Goal: Information Seeking & Learning: Find specific fact

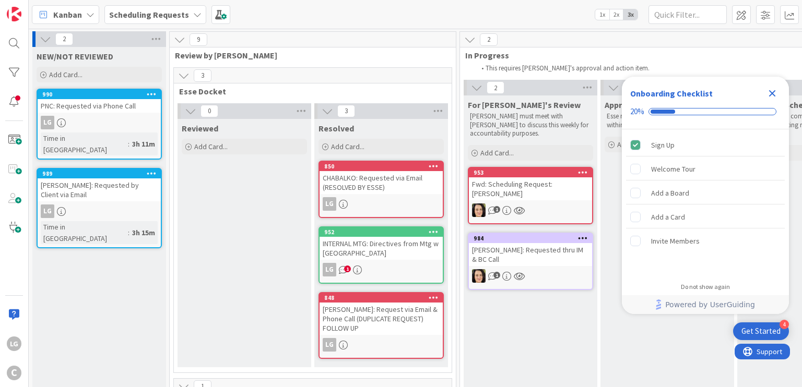
click at [340, 76] on div "3" at bounding box center [313, 76] width 278 height 16
click at [767, 96] on icon "Close Checklist" at bounding box center [772, 93] width 13 height 13
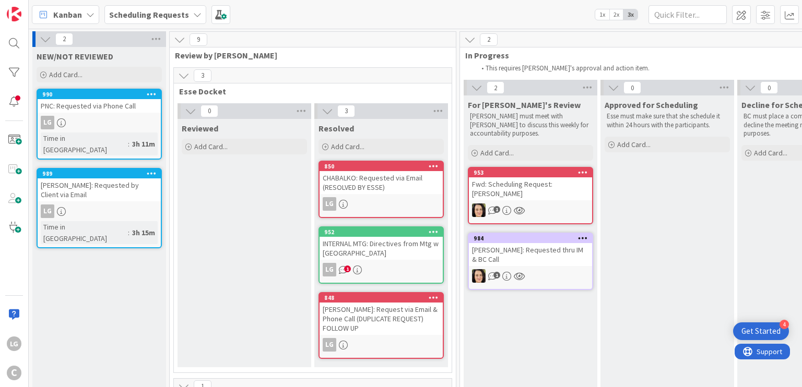
click at [104, 109] on div "PNC: Requested via Phone Call" at bounding box center [99, 106] width 123 height 14
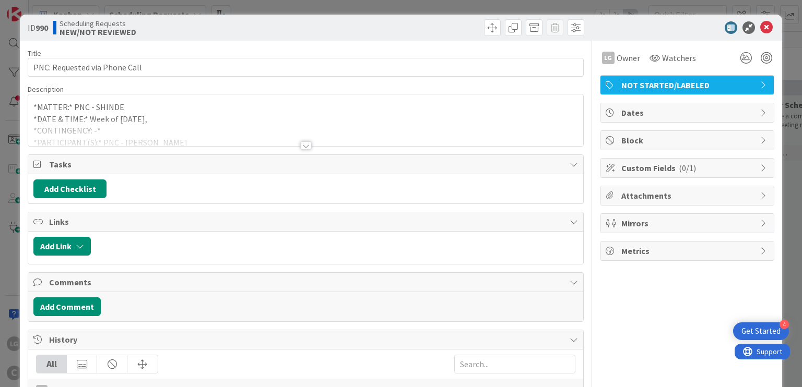
click at [304, 144] on div at bounding box center [305, 145] width 11 height 8
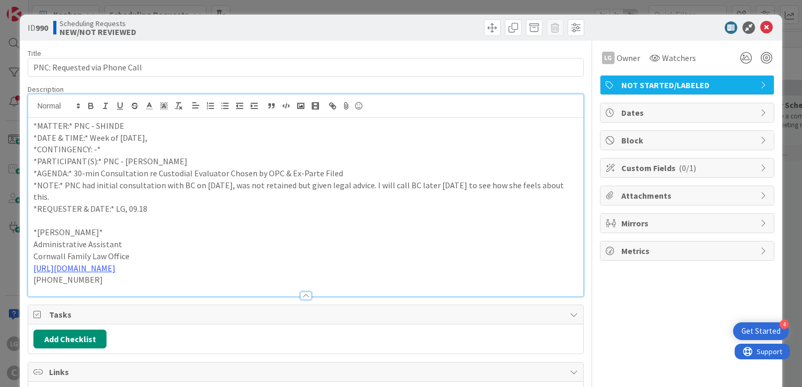
click at [44, 184] on p "*NOTE:* PNC had initial consultation with BC on [DATE], was not retained but gi…" at bounding box center [305, 191] width 544 height 23
click at [88, 102] on icon "button" at bounding box center [90, 105] width 9 height 9
click at [48, 203] on p "*REQUESTER & DATE:* LG, 09.18" at bounding box center [305, 209] width 544 height 12
drag, startPoint x: 48, startPoint y: 201, endPoint x: 101, endPoint y: 201, distance: 53.2
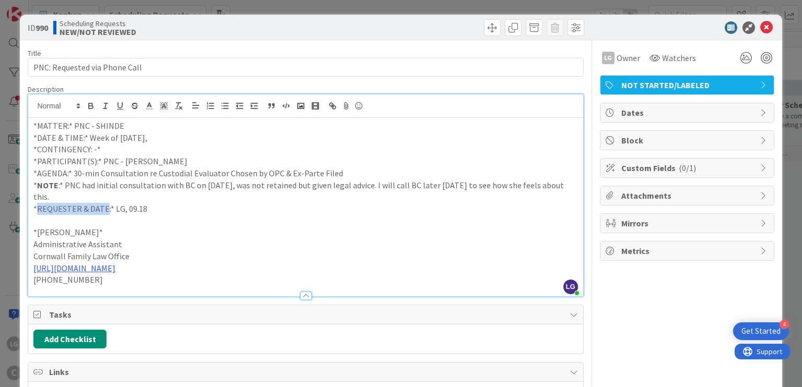
click at [101, 203] on p "*REQUESTER & DATE:* LG, 09.18" at bounding box center [305, 209] width 544 height 12
click at [89, 100] on button "button" at bounding box center [91, 106] width 15 height 13
click at [60, 173] on p "*AGENDA:* 30-min Consultation re Custodial Evaluator Chosen by OPC & Ex-Parte F…" at bounding box center [305, 174] width 544 height 12
click at [90, 106] on icon "button" at bounding box center [90, 105] width 9 height 9
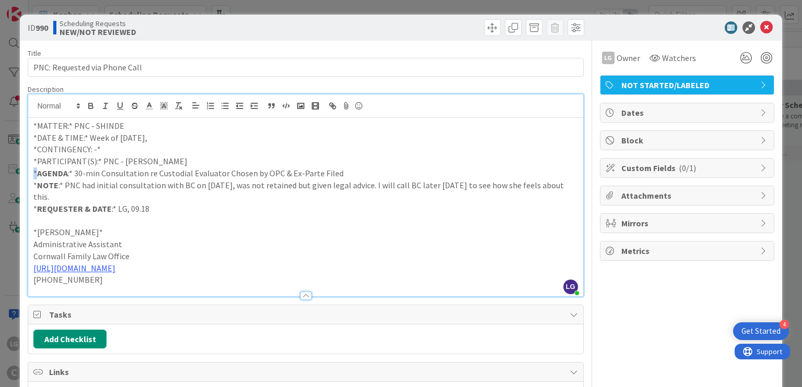
click at [53, 162] on p "*PARTICIPANT(S):* PNC - [PERSON_NAME]" at bounding box center [305, 162] width 544 height 12
drag, startPoint x: 92, startPoint y: 162, endPoint x: 39, endPoint y: 164, distance: 53.3
click at [39, 164] on p "*PARTICIPANT(S):* PNC - [PERSON_NAME]" at bounding box center [305, 162] width 544 height 12
click at [93, 108] on icon "button" at bounding box center [90, 105] width 9 height 9
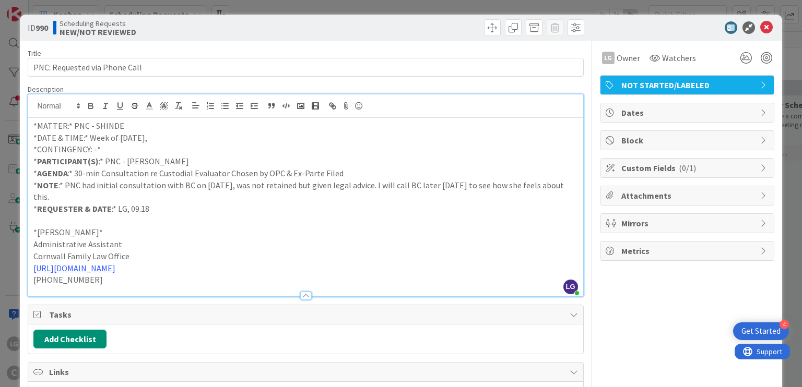
click at [63, 147] on p "*CONTINGENCY: -*" at bounding box center [305, 150] width 544 height 12
click at [89, 104] on icon "button" at bounding box center [90, 105] width 9 height 9
click at [45, 139] on p "*DATE & TIME:* Week of [DATE]," at bounding box center [305, 138] width 544 height 12
drag, startPoint x: 45, startPoint y: 139, endPoint x: 77, endPoint y: 138, distance: 32.4
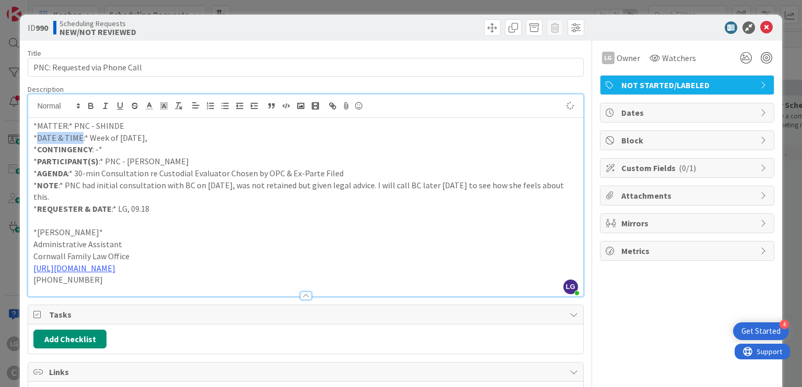
click at [77, 138] on p "*DATE & TIME:* Week of [DATE]," at bounding box center [305, 138] width 544 height 12
click at [94, 108] on icon "button" at bounding box center [90, 105] width 9 height 9
click at [54, 123] on p "*MATTER:* PNC - SHINDE" at bounding box center [305, 126] width 544 height 12
click at [93, 106] on icon "button" at bounding box center [90, 105] width 9 height 9
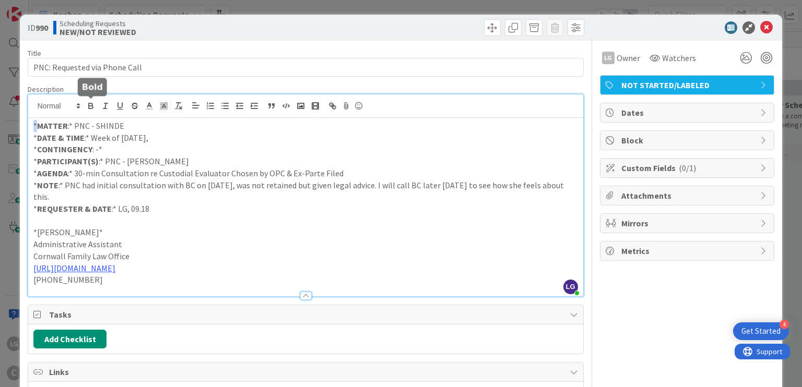
click at [123, 147] on p "* CONTINGENCY : -*" at bounding box center [305, 150] width 544 height 12
click at [761, 29] on icon at bounding box center [766, 27] width 13 height 13
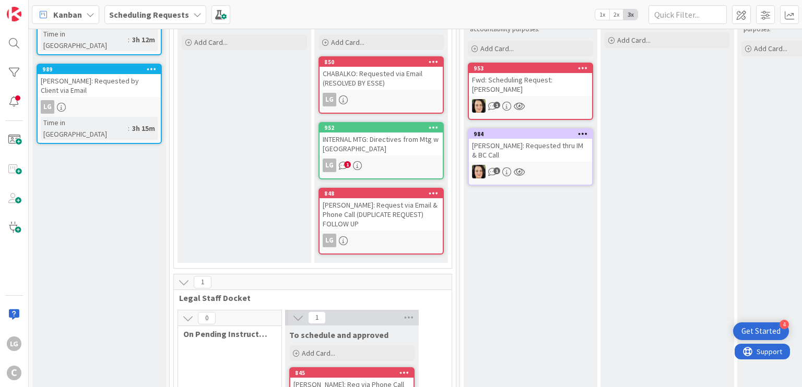
click at [396, 139] on div "INTERNAL MTG: Directives from Mtg w [GEOGRAPHIC_DATA]" at bounding box center [380, 144] width 123 height 23
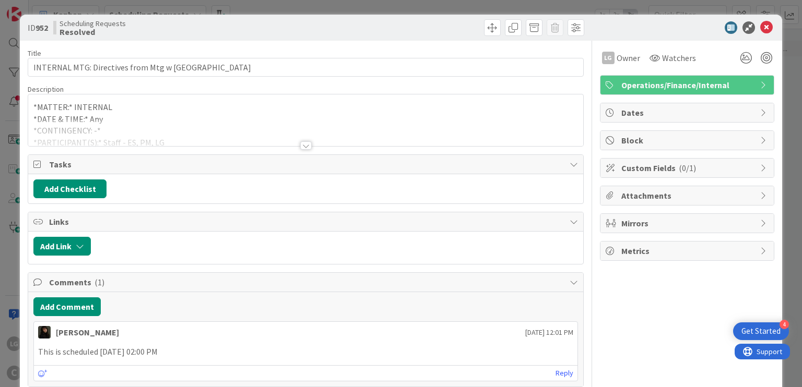
click at [301, 150] on div "Title 38 / 128 INTERNAL MTG: Directives from Mtg w [GEOGRAPHIC_DATA] Descriptio…" at bounding box center [305, 371] width 555 height 661
click at [302, 142] on div at bounding box center [305, 145] width 11 height 8
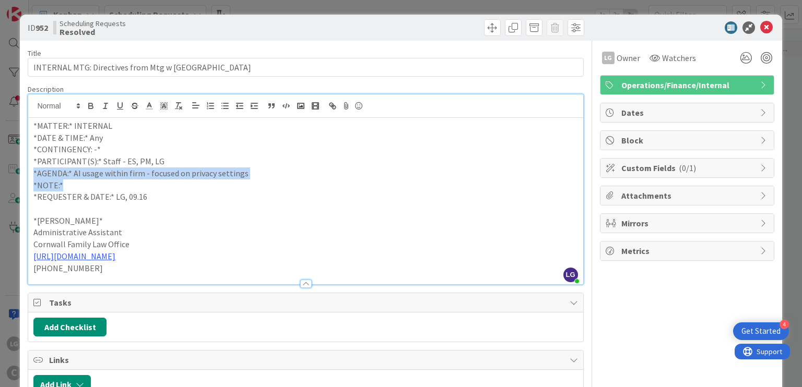
drag, startPoint x: 422, startPoint y: 156, endPoint x: 414, endPoint y: 189, distance: 34.7
click at [414, 189] on div "*MATTER:* INTERNAL *DATE & TIME:* Any *CONTINGENCY: -* *PARTICIPANT(S):* Staff …" at bounding box center [305, 201] width 554 height 166
click at [414, 189] on p "*NOTE:*" at bounding box center [305, 186] width 544 height 12
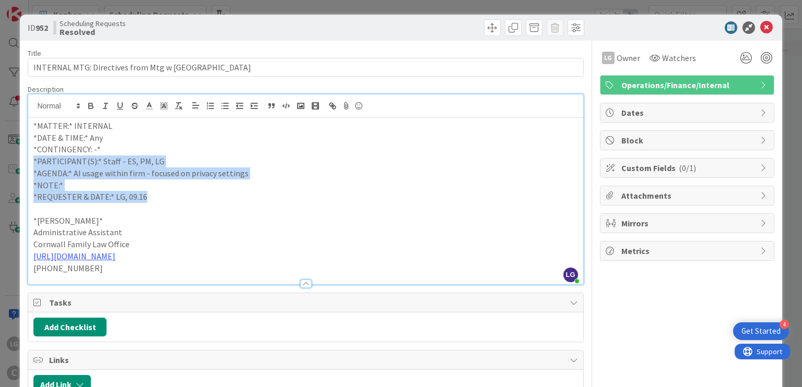
drag, startPoint x: 415, startPoint y: 175, endPoint x: 416, endPoint y: 139, distance: 35.5
click at [416, 140] on div "*MATTER:* INTERNAL *DATE & TIME:* Any *CONTINGENCY: -* *PARTICIPANT(S):* Staff …" at bounding box center [305, 201] width 554 height 166
click at [416, 139] on p "*DATE & TIME:* Any" at bounding box center [305, 138] width 544 height 12
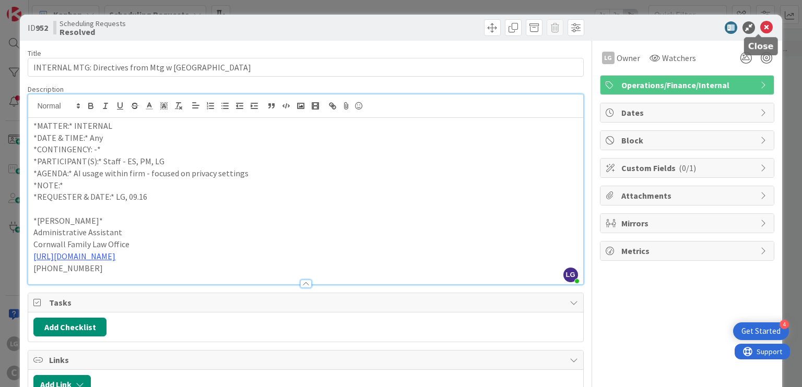
click at [760, 31] on icon at bounding box center [766, 27] width 13 height 13
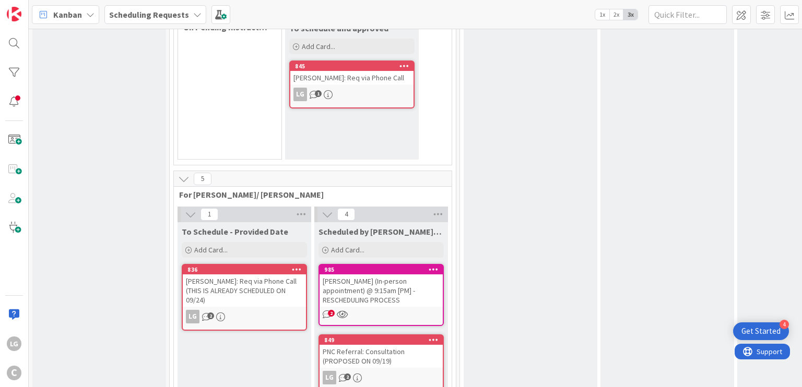
scroll to position [418, 0]
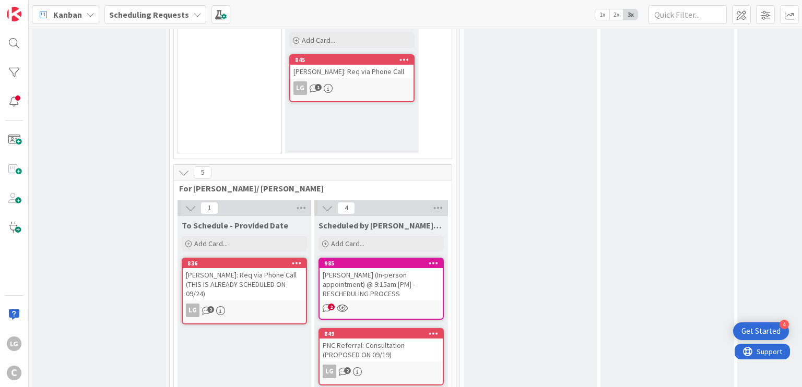
click at [398, 277] on div "[PERSON_NAME] (In-person appointment) @ 9:15am [PM] - RESCHEDULING PROCESS" at bounding box center [380, 284] width 123 height 32
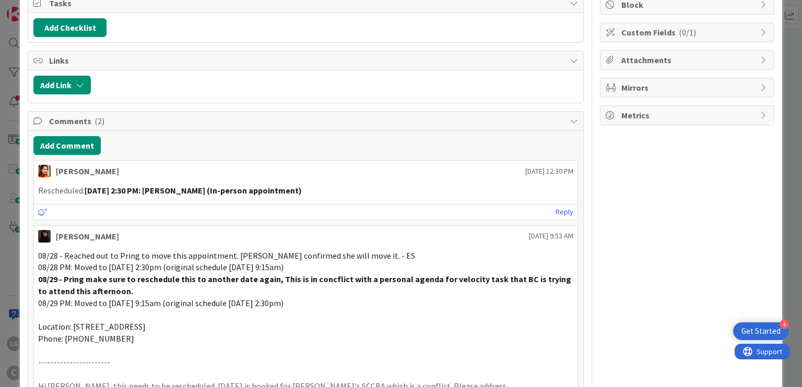
scroll to position [157, 0]
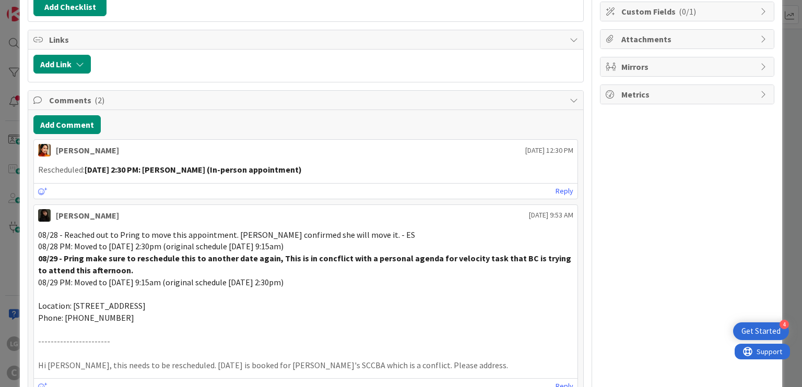
click at [183, 171] on strong "[DATE] 2:30 PM: [PERSON_NAME] (In-person appointment)" at bounding box center [193, 169] width 217 height 10
drag, startPoint x: 183, startPoint y: 171, endPoint x: 200, endPoint y: 170, distance: 16.7
click at [200, 170] on strong "[DATE] 2:30 PM: [PERSON_NAME] (In-person appointment)" at bounding box center [193, 169] width 217 height 10
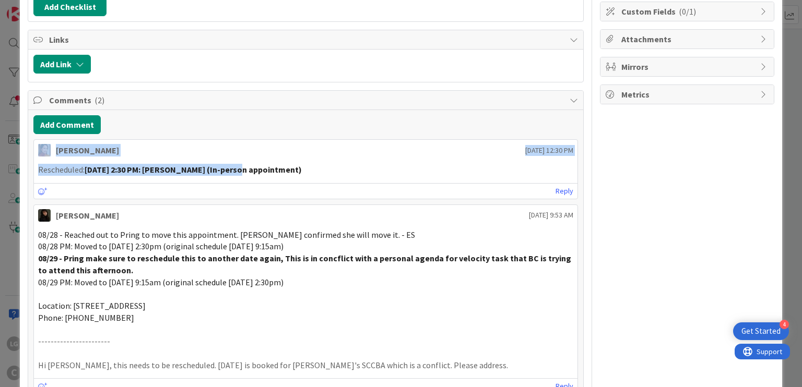
scroll to position [0, 0]
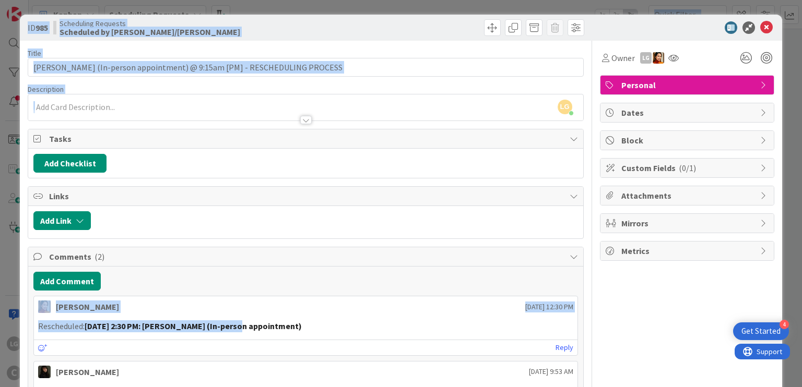
drag, startPoint x: 200, startPoint y: 170, endPoint x: 249, endPoint y: -63, distance: 238.4
click at [249, 0] on html "4 Get Started LG C Kanban Scheduling Requests 1x 2x 3x 2 NEW/NOT REVIEWED Add C…" at bounding box center [401, 193] width 802 height 387
click at [210, 321] on strong "[DATE] 2:30 PM: [PERSON_NAME] (In-person appointment)" at bounding box center [193, 326] width 217 height 10
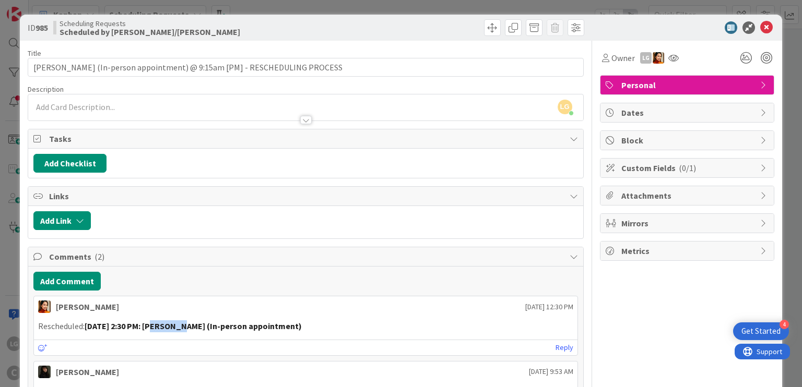
drag, startPoint x: 210, startPoint y: 320, endPoint x: 175, endPoint y: 321, distance: 34.5
click at [175, 321] on strong "[DATE] 2:30 PM: [PERSON_NAME] (In-person appointment)" at bounding box center [193, 326] width 217 height 10
click at [173, 321] on strong "[DATE] 2:30 PM: [PERSON_NAME] (In-person appointment)" at bounding box center [193, 326] width 217 height 10
drag, startPoint x: 173, startPoint y: 321, endPoint x: 206, endPoint y: 321, distance: 32.4
click at [206, 321] on strong "[DATE] 2:30 PM: [PERSON_NAME] (In-person appointment)" at bounding box center [193, 326] width 217 height 10
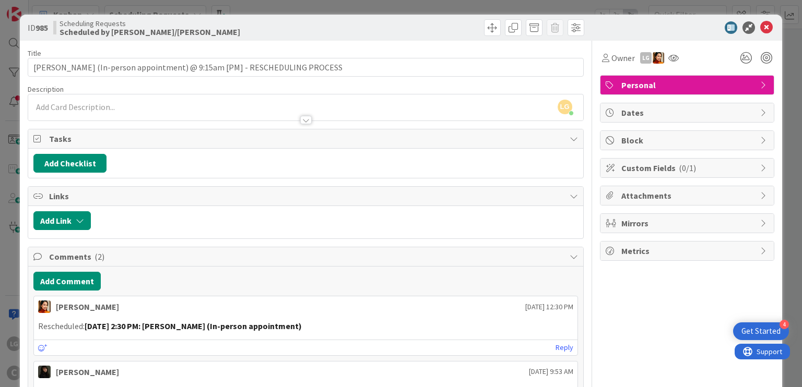
drag, startPoint x: 206, startPoint y: 321, endPoint x: 173, endPoint y: 310, distance: 34.8
click at [173, 310] on div "[PERSON_NAME] [DATE] 12:30 PM Rescheduled: [DATE] 2:30 PM: [PERSON_NAME] (In-pe…" at bounding box center [305, 326] width 544 height 60
click at [169, 325] on strong "[DATE] 2:30 PM: [PERSON_NAME] (In-person appointment)" at bounding box center [193, 326] width 217 height 10
drag, startPoint x: 169, startPoint y: 325, endPoint x: 219, endPoint y: 325, distance: 50.1
click at [219, 325] on strong "[DATE] 2:30 PM: [PERSON_NAME] (In-person appointment)" at bounding box center [193, 326] width 217 height 10
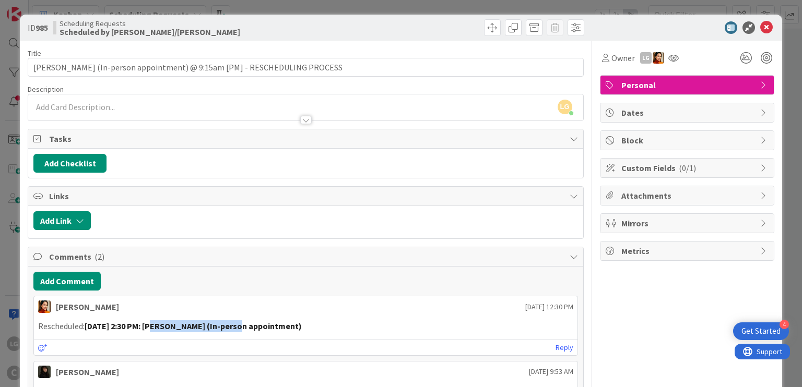
copy strong "[PERSON_NAME]"
